Goal: Obtain resource: Download file/media

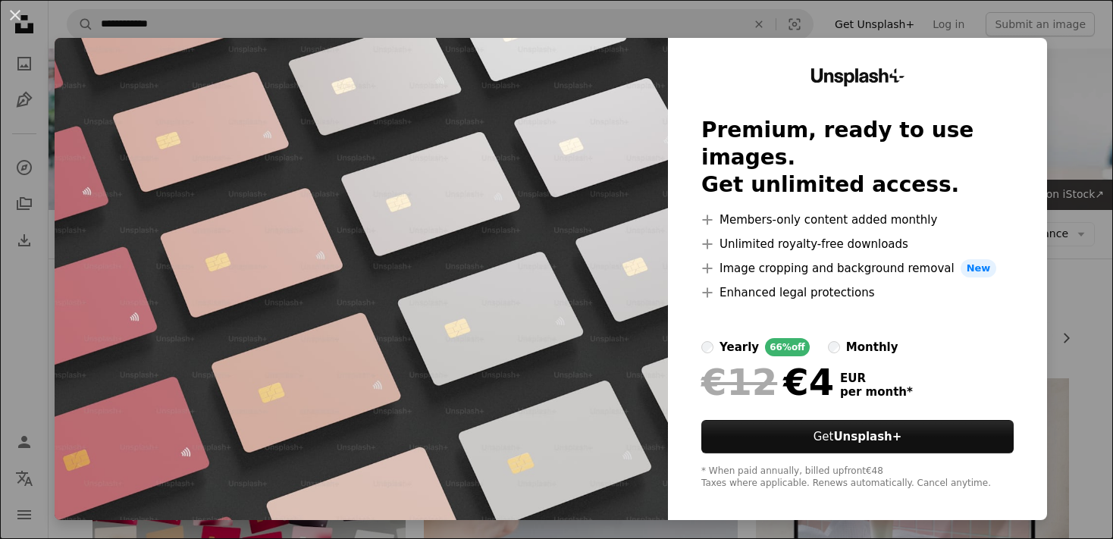
scroll to position [480, 0]
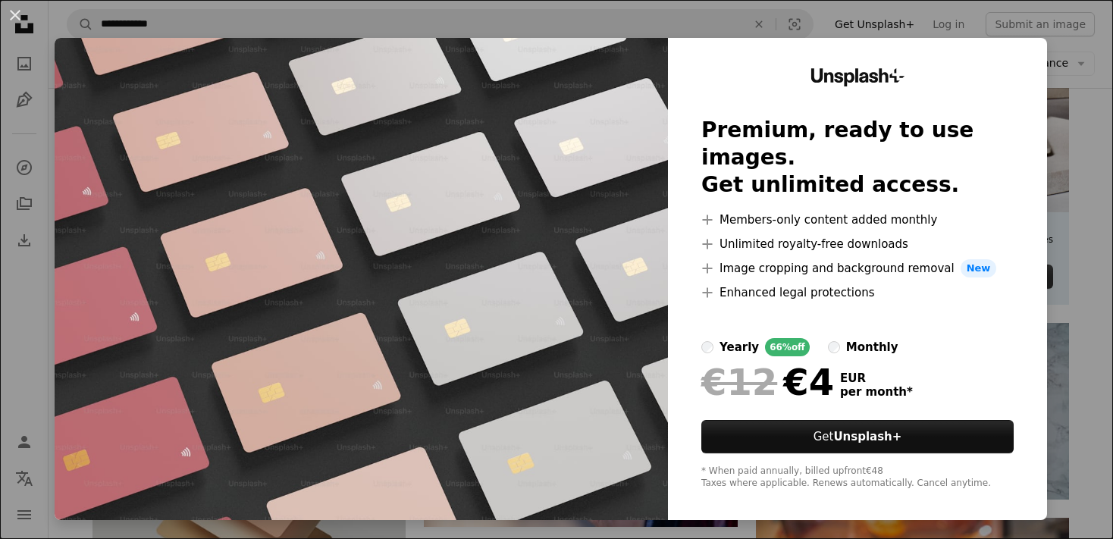
click at [1081, 103] on div "An X shape Unsplash+ Premium, ready to use images. Get unlimited access. A plus…" at bounding box center [556, 269] width 1113 height 539
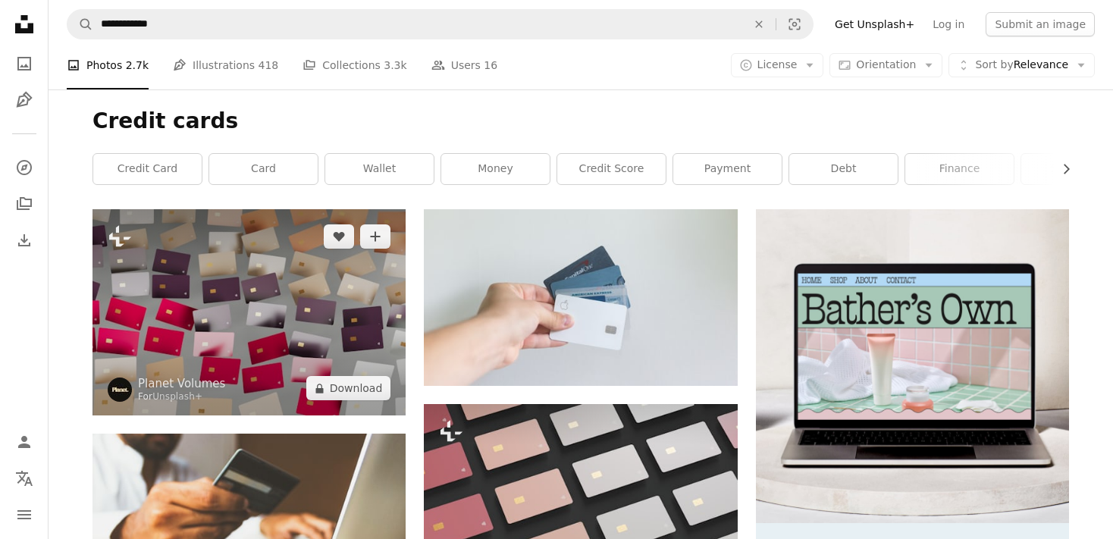
scroll to position [160, 0]
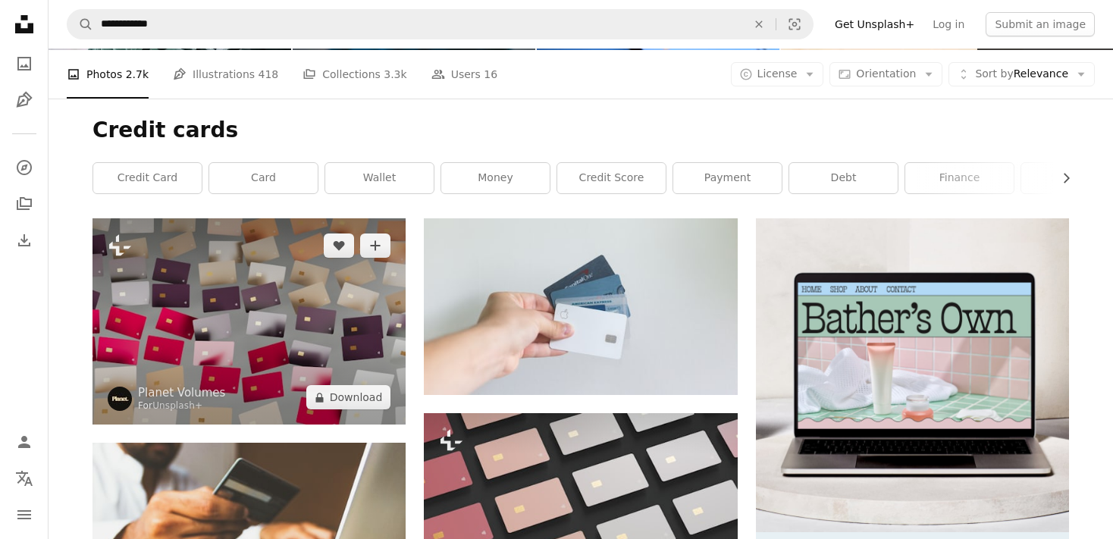
click at [260, 297] on img at bounding box center [249, 321] width 313 height 206
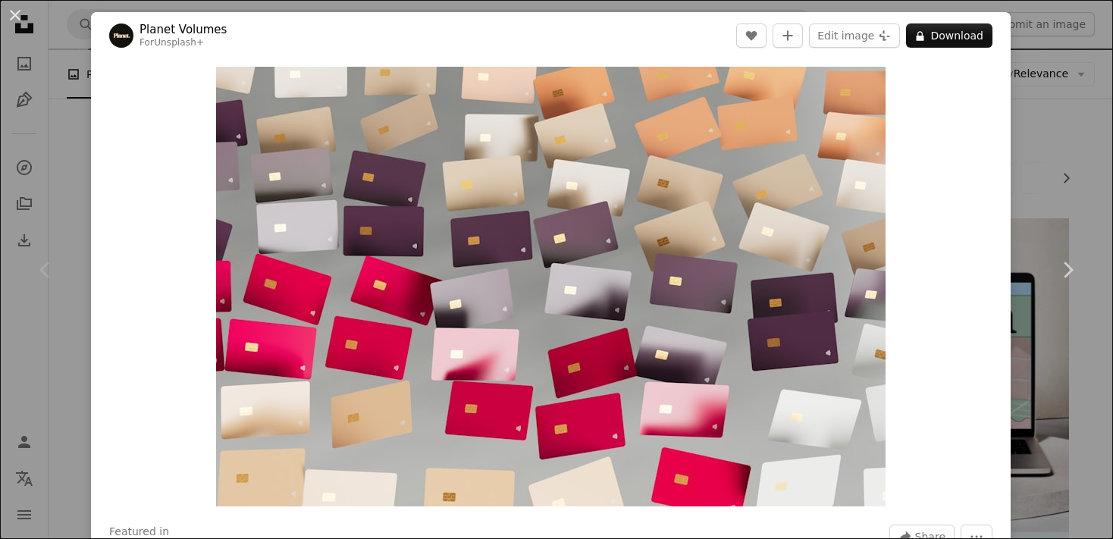
click at [1035, 96] on div "An X shape Chevron left Chevron right Planet Volumes For Unsplash+ A heart A pl…" at bounding box center [556, 269] width 1113 height 539
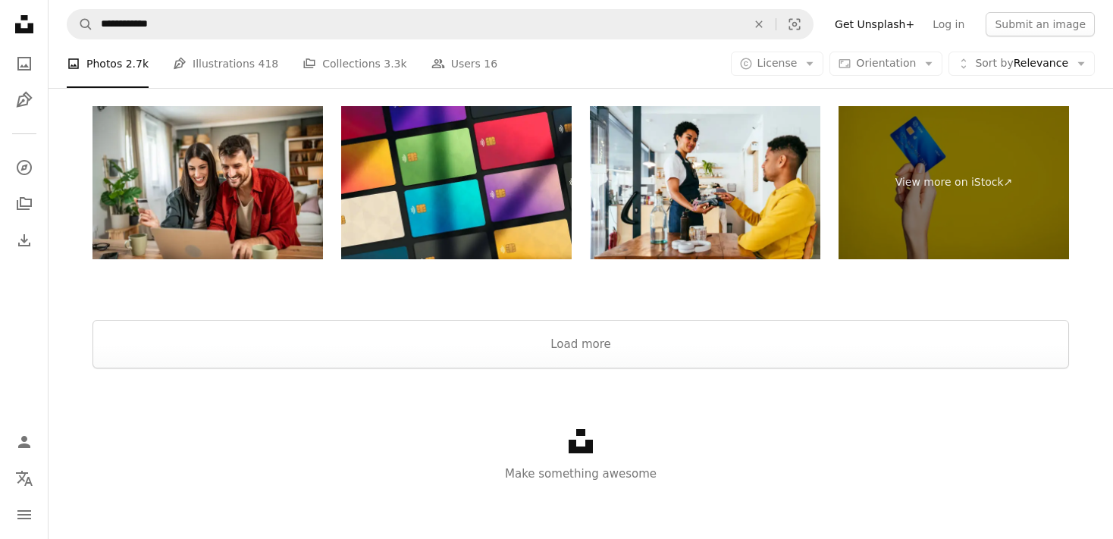
scroll to position [2776, 0]
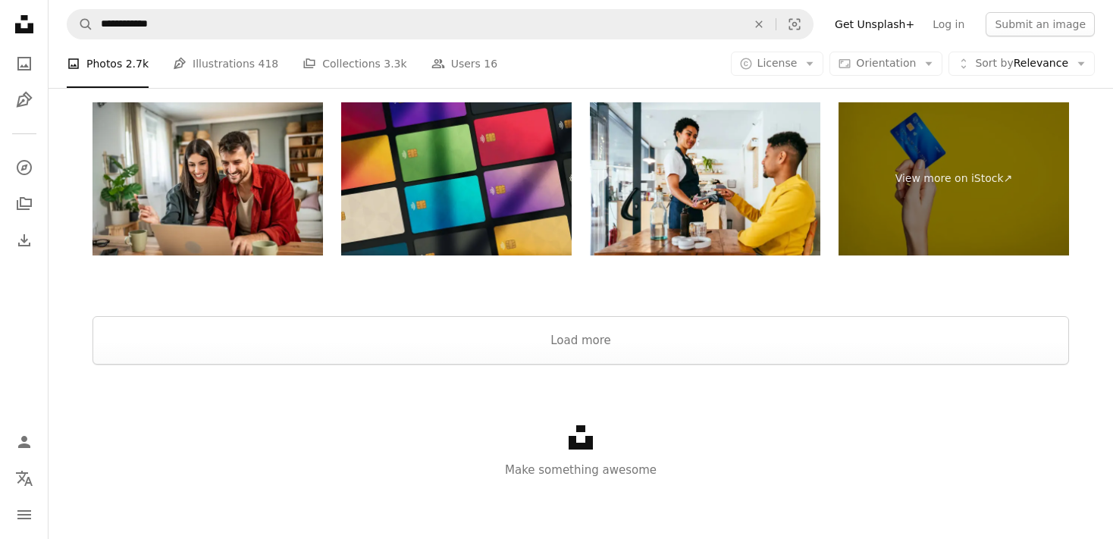
click at [475, 150] on img at bounding box center [456, 179] width 231 height 154
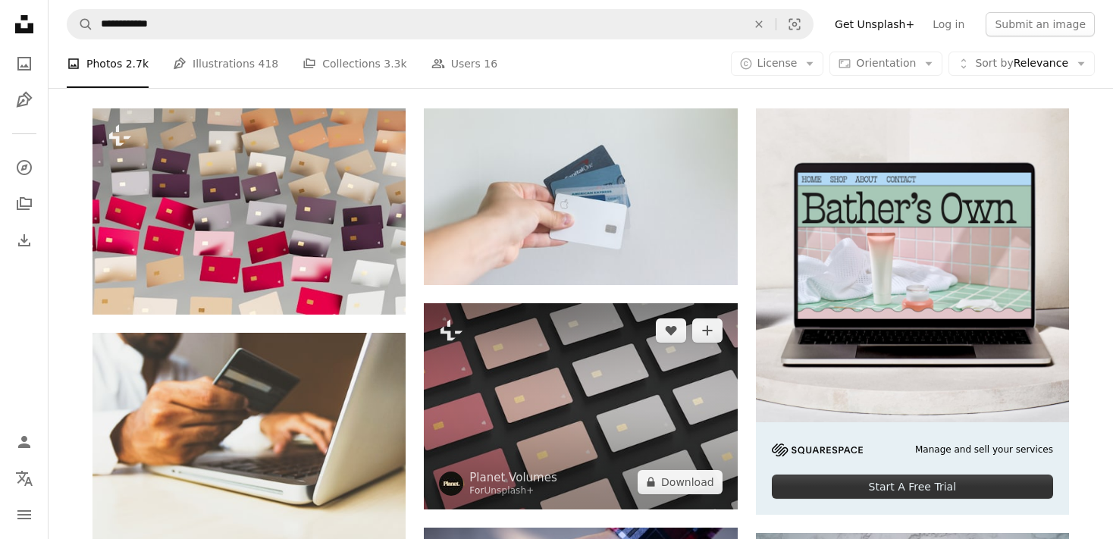
scroll to position [320, 0]
